Goal: Register for event/course

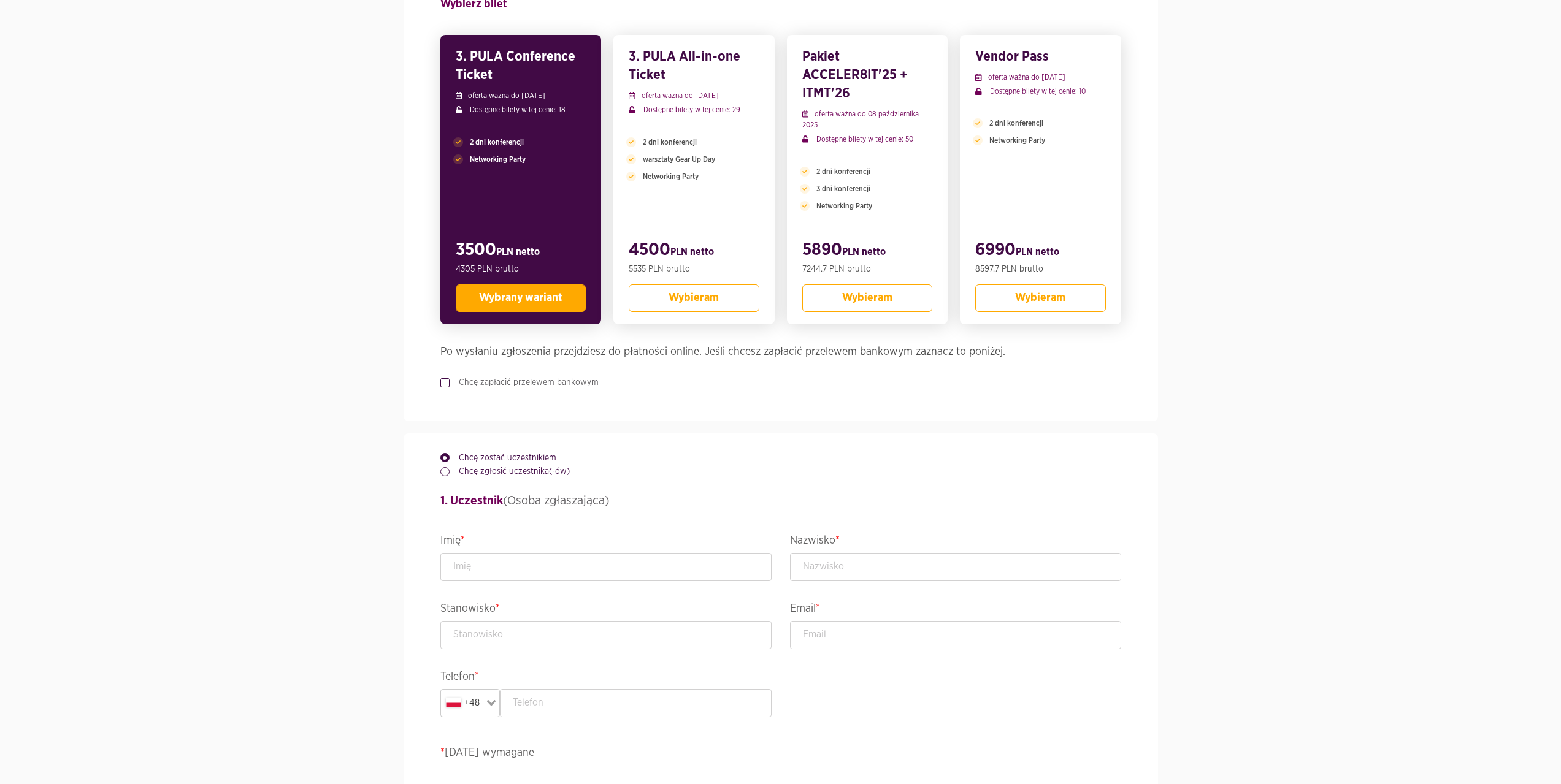
scroll to position [184, 0]
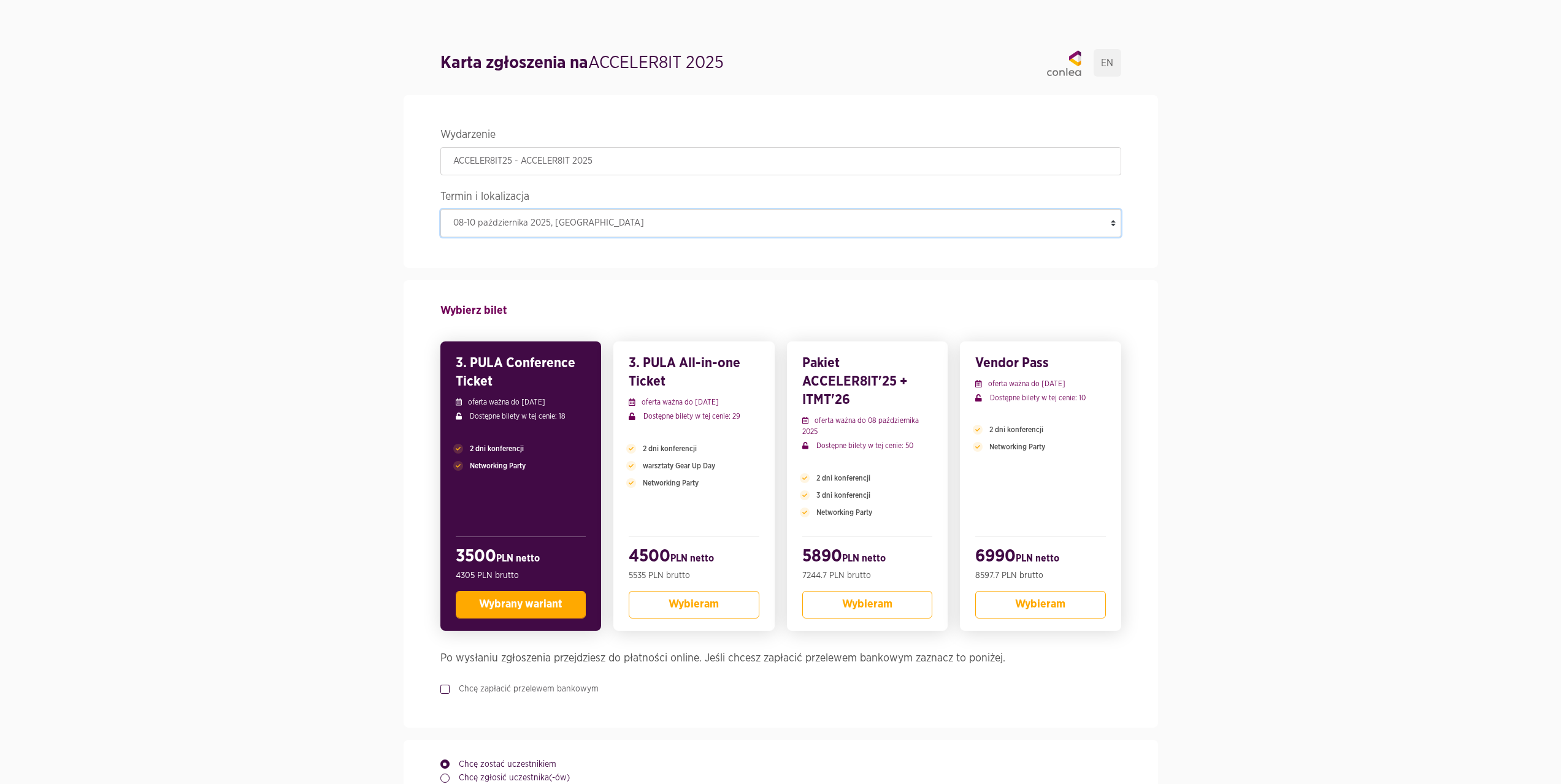
click at [628, 230] on select "[DATE]-[DATE] , [GEOGRAPHIC_DATA]" at bounding box center [780, 223] width 681 height 29
